Goal: Find specific page/section: Find specific page/section

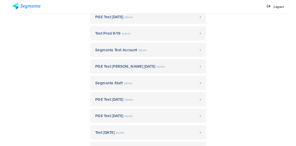
scroll to position [176, 0]
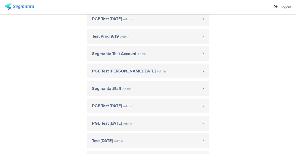
click at [133, 93] on link "Segmanta Staff Admin" at bounding box center [148, 88] width 122 height 15
